Goal: Transaction & Acquisition: Download file/media

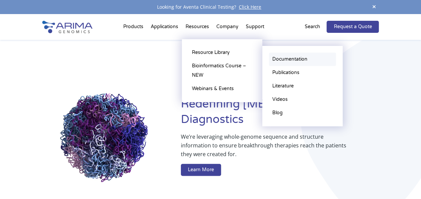
click at [280, 59] on link "Documentation" at bounding box center [302, 59] width 67 height 13
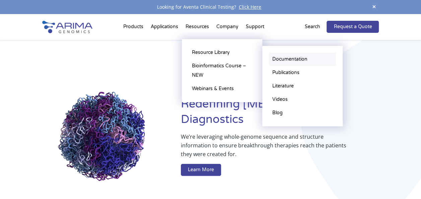
click at [298, 62] on link "Documentation" at bounding box center [302, 59] width 67 height 13
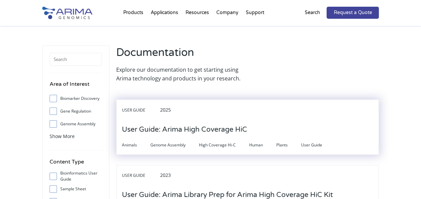
click at [210, 117] on div "User Guide 2025" at bounding box center [247, 112] width 251 height 14
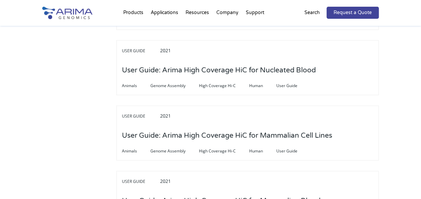
scroll to position [2000, 0]
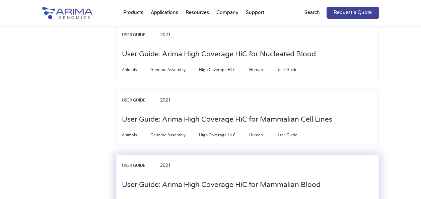
click at [290, 186] on h3 "User Guide: Arima High Coverage HiC for Mammalian Blood" at bounding box center [221, 185] width 199 height 21
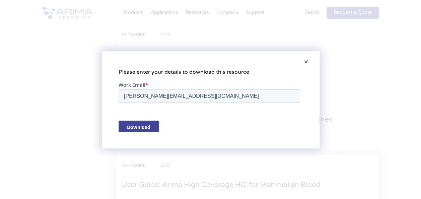
scroll to position [0, 0]
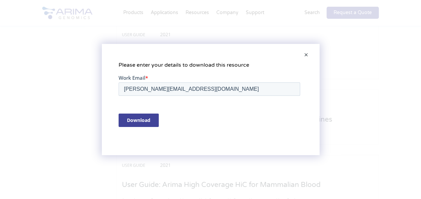
click at [138, 120] on input "Download" at bounding box center [138, 119] width 40 height 13
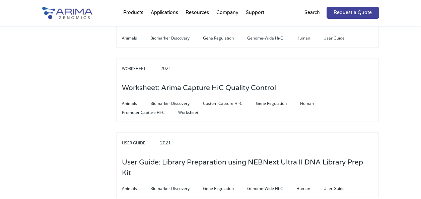
scroll to position [1661, 0]
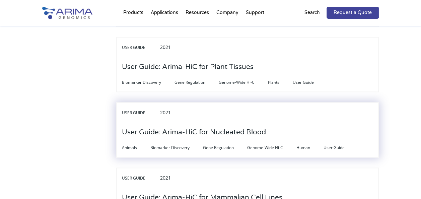
click at [214, 144] on span "Gene Regulation" at bounding box center [225, 148] width 44 height 8
click at [223, 130] on h3 "User Guide: Arima-HiC for Nucleated Blood" at bounding box center [194, 132] width 144 height 21
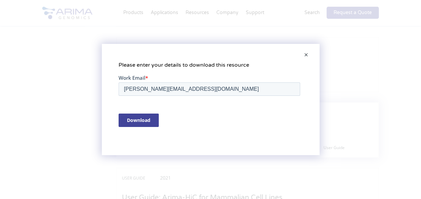
scroll to position [0, 0]
click at [136, 118] on input "Download" at bounding box center [138, 119] width 40 height 13
